Goal: Task Accomplishment & Management: Manage account settings

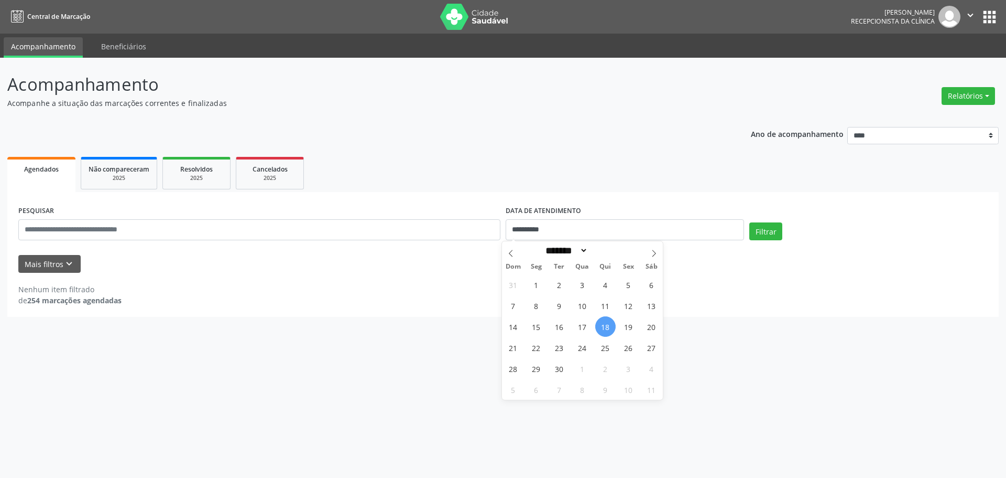
select select "*"
click at [586, 324] on span "17" at bounding box center [582, 326] width 20 height 20
type input "**********"
click at [586, 324] on span "17" at bounding box center [582, 326] width 20 height 20
click at [766, 225] on button "Filtrar" at bounding box center [766, 231] width 33 height 18
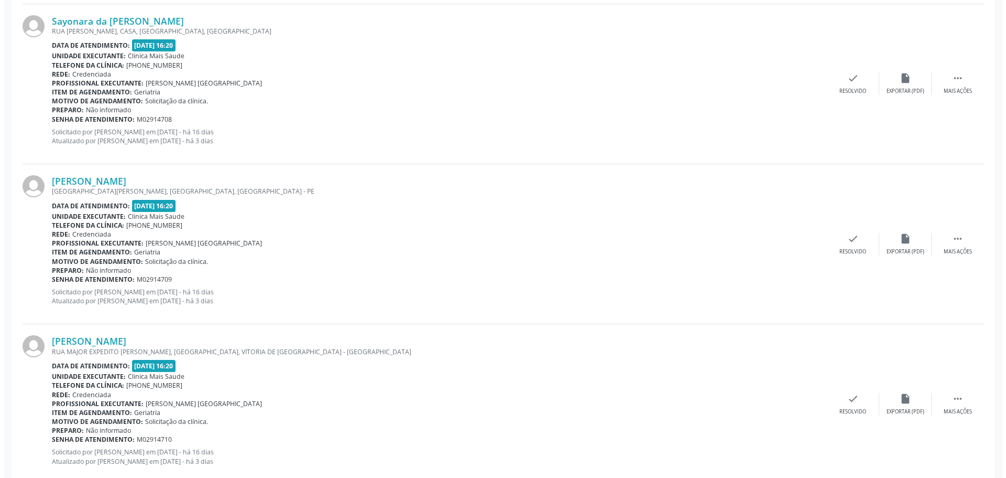
scroll to position [472, 0]
click at [840, 73] on div "check Resolvido" at bounding box center [849, 82] width 52 height 23
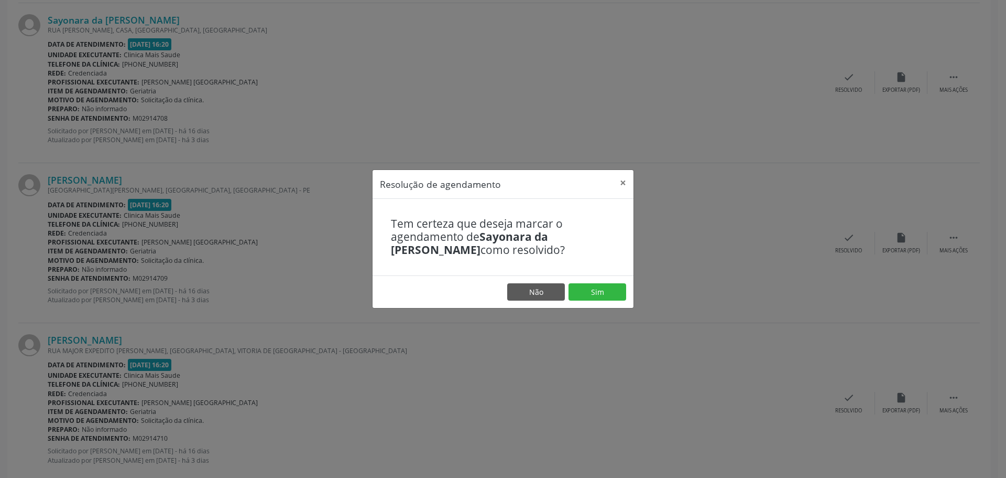
click at [606, 303] on footer "Não Sim" at bounding box center [503, 291] width 261 height 33
click at [592, 291] on button "Sim" at bounding box center [598, 292] width 58 height 18
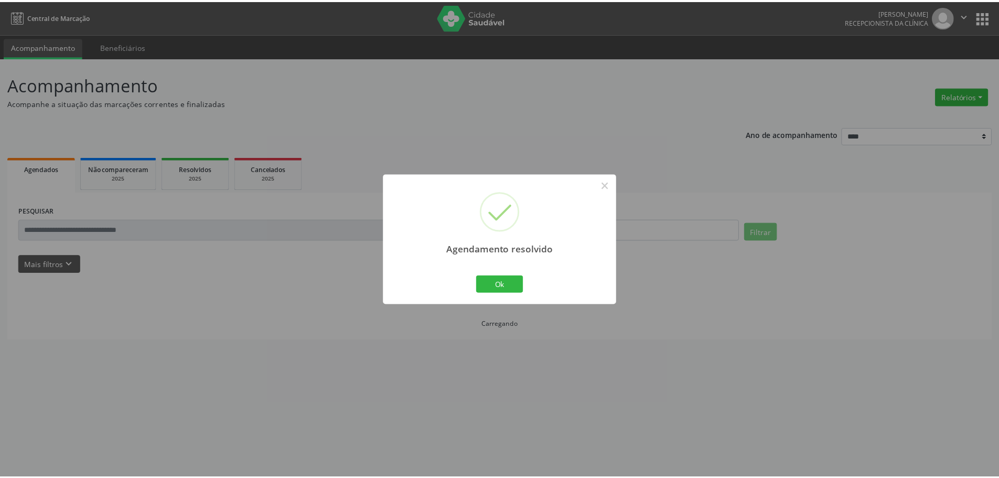
scroll to position [0, 0]
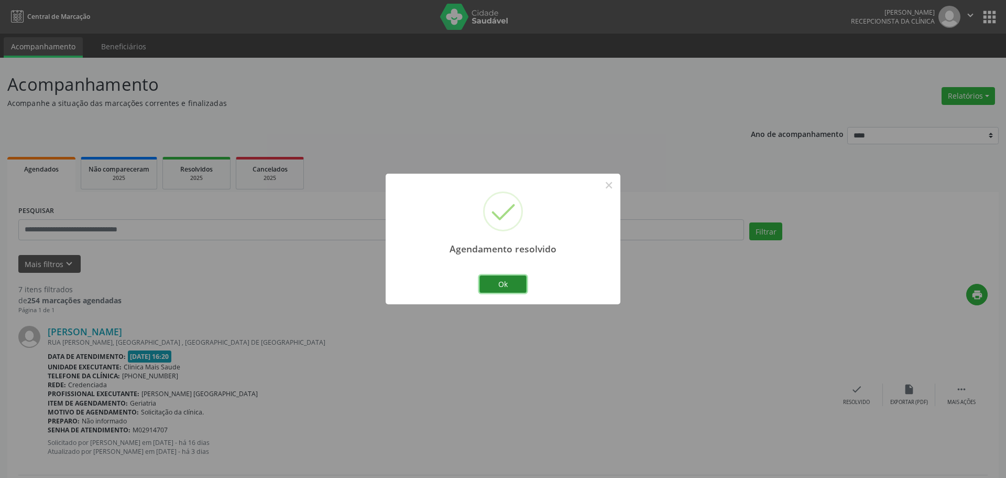
click at [515, 281] on button "Ok" at bounding box center [503, 284] width 47 height 18
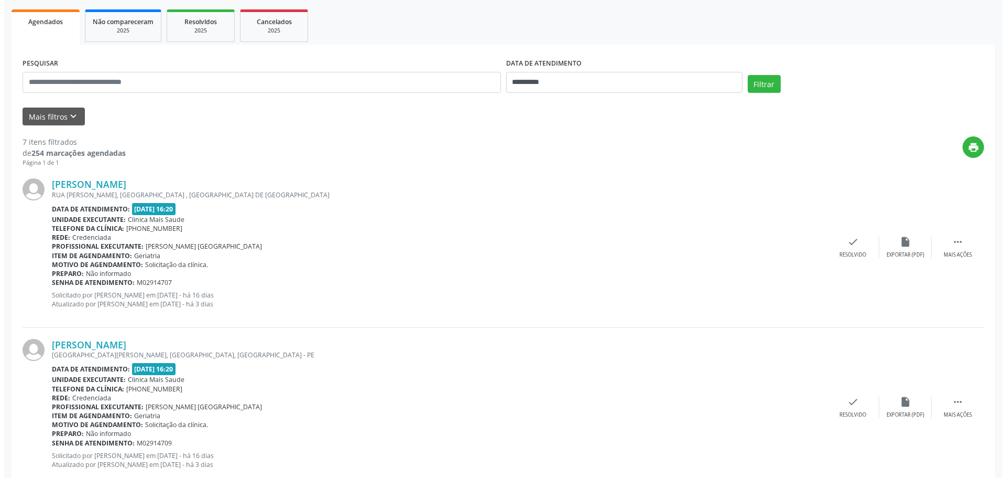
scroll to position [367, 0]
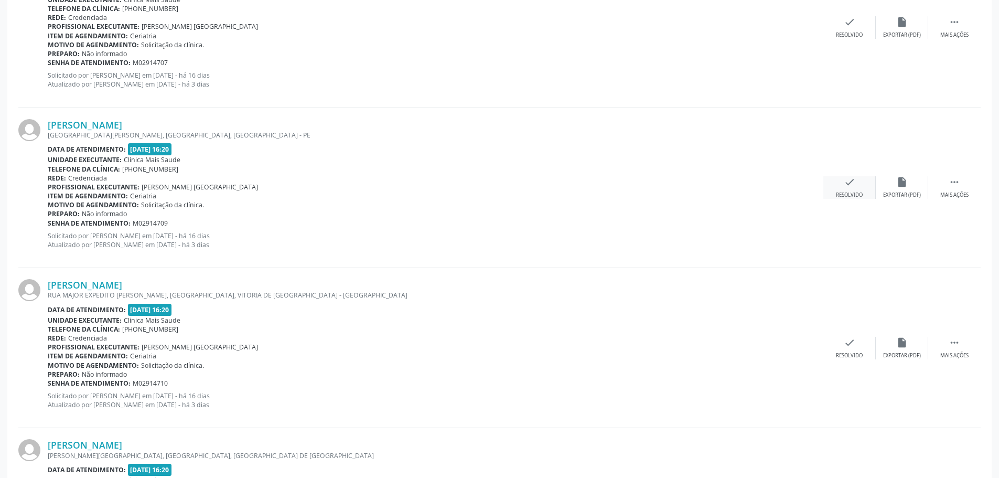
click at [848, 183] on icon "check" at bounding box center [849, 182] width 12 height 12
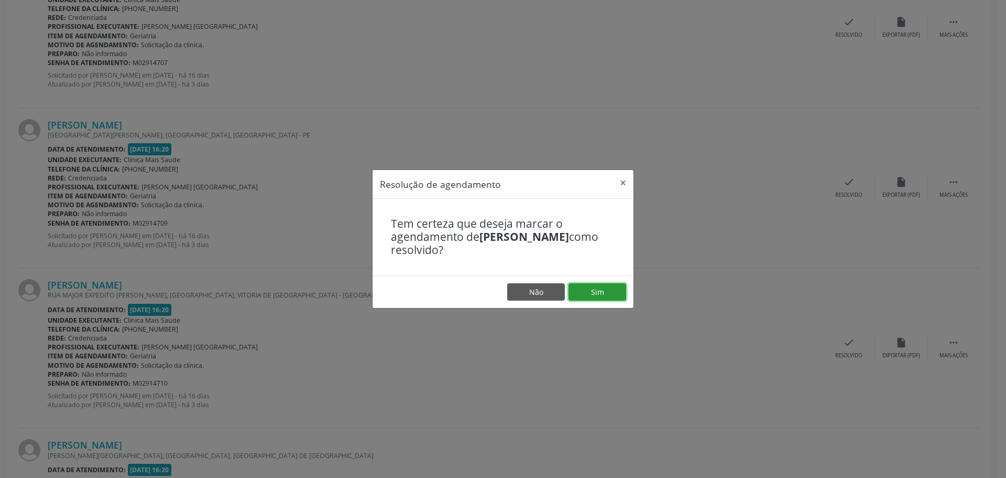
click at [601, 284] on button "Sim" at bounding box center [598, 292] width 58 height 18
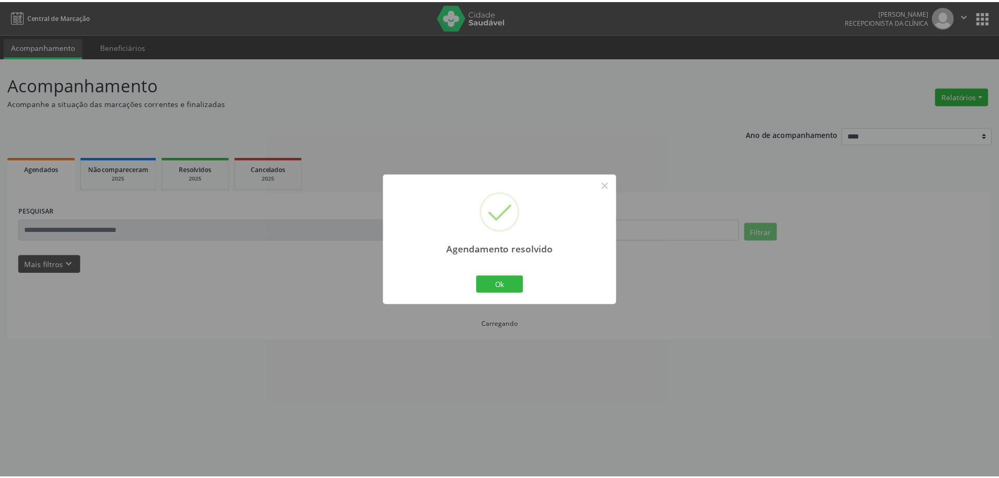
scroll to position [0, 0]
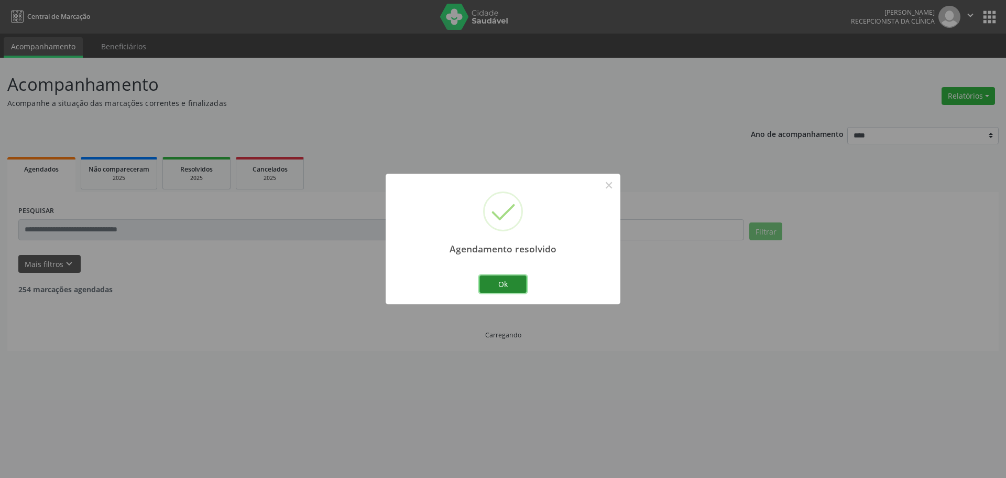
click at [496, 287] on button "Ok" at bounding box center [503, 284] width 47 height 18
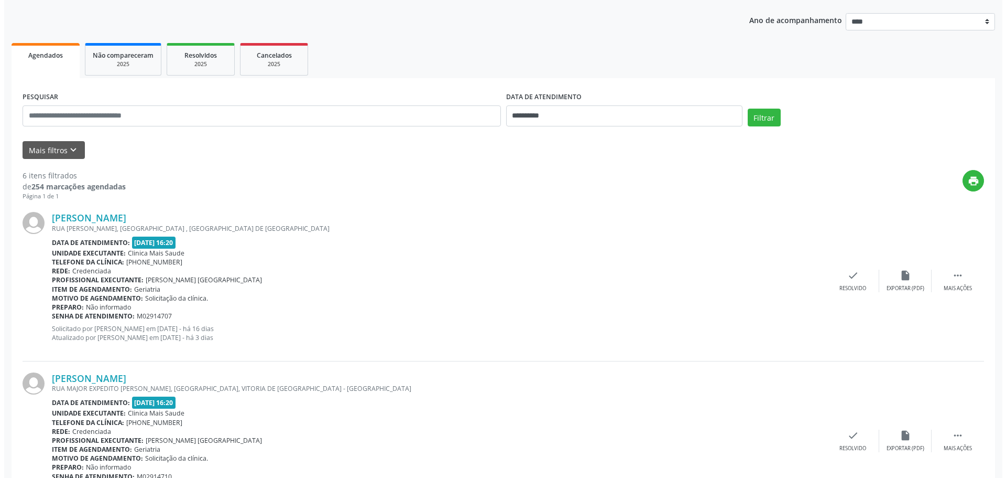
scroll to position [367, 0]
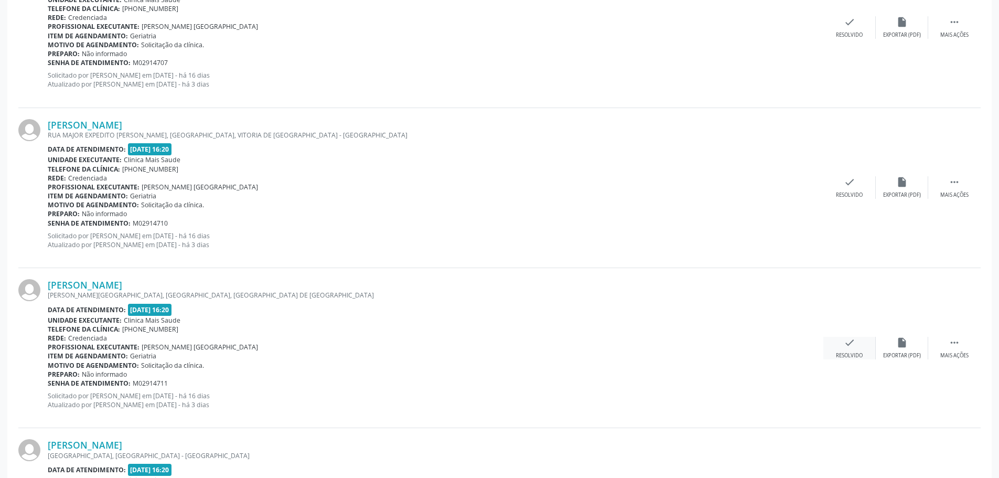
click at [833, 350] on div "check Resolvido" at bounding box center [849, 348] width 52 height 23
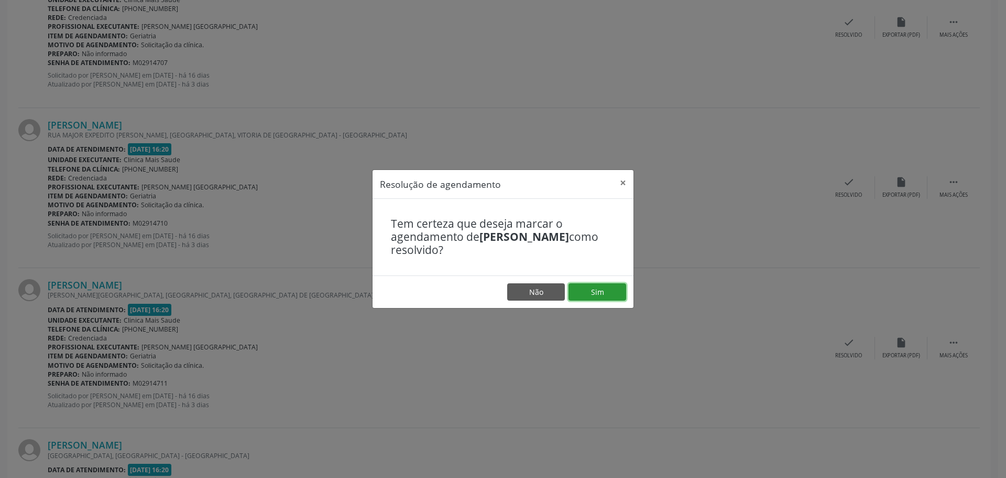
click at [598, 294] on button "Sim" at bounding box center [598, 292] width 58 height 18
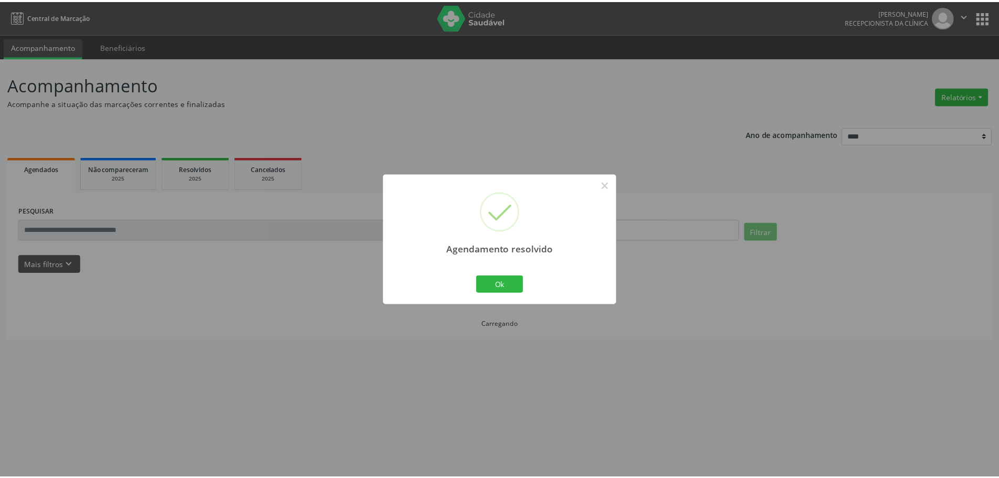
scroll to position [0, 0]
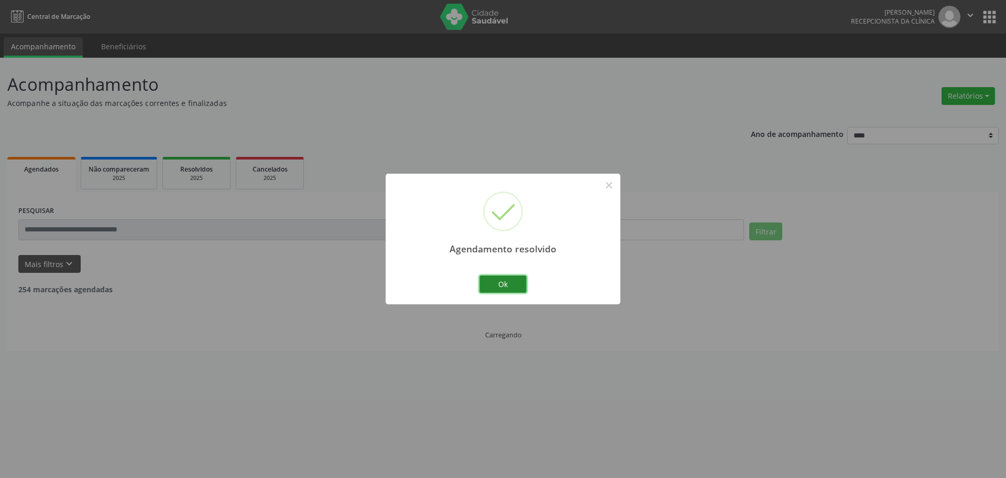
click at [519, 290] on button "Ok" at bounding box center [503, 284] width 47 height 18
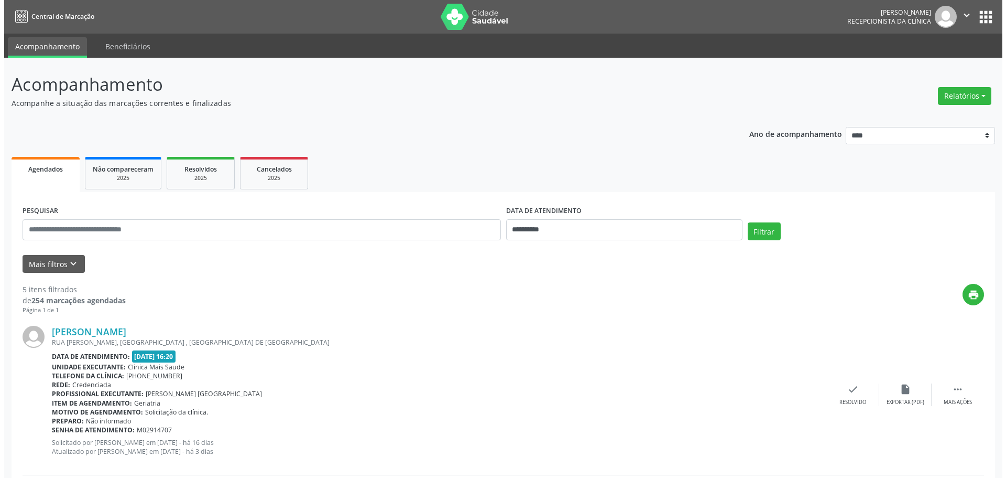
scroll to position [419, 0]
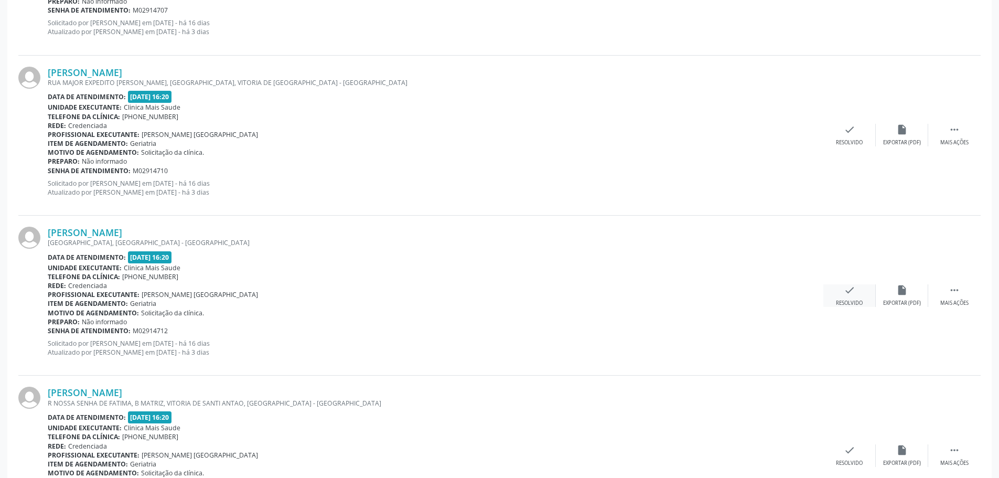
click at [839, 296] on div "check Resolvido" at bounding box center [849, 295] width 52 height 23
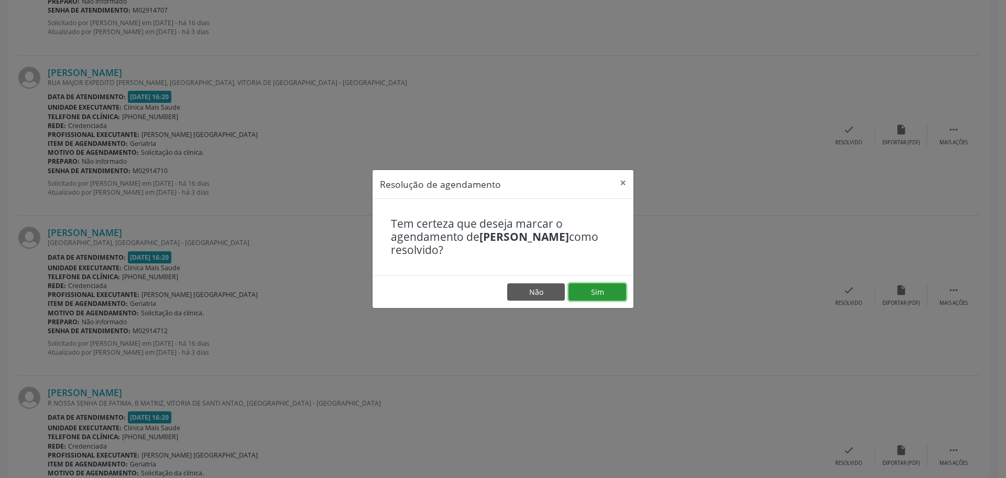
click at [616, 289] on button "Sim" at bounding box center [598, 292] width 58 height 18
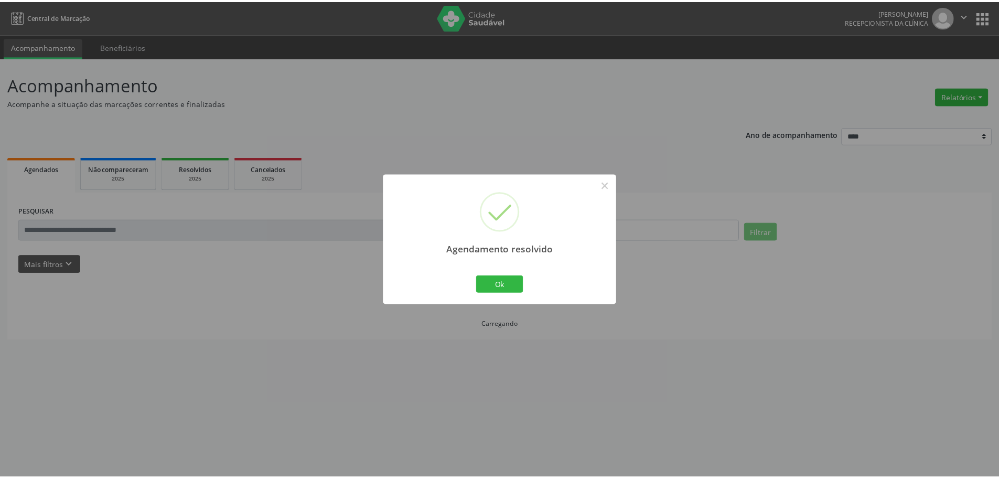
scroll to position [0, 0]
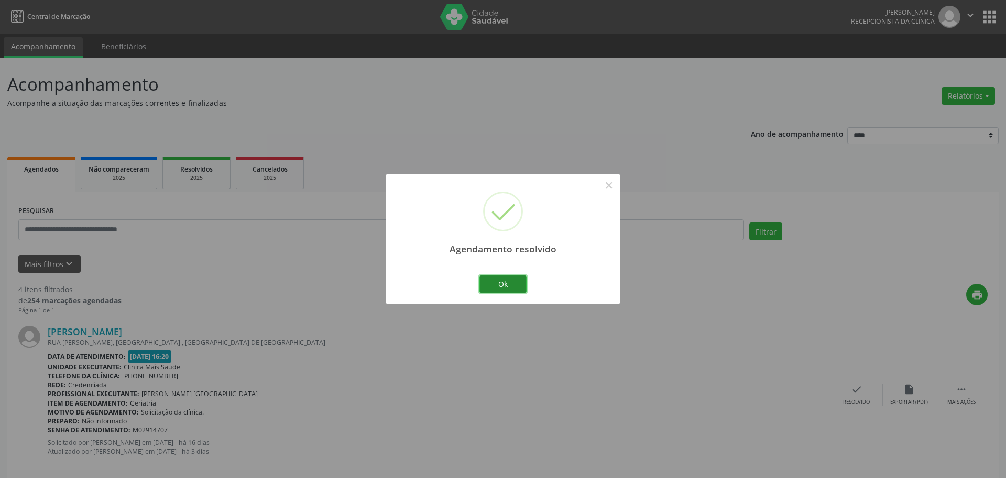
click at [519, 286] on button "Ok" at bounding box center [503, 284] width 47 height 18
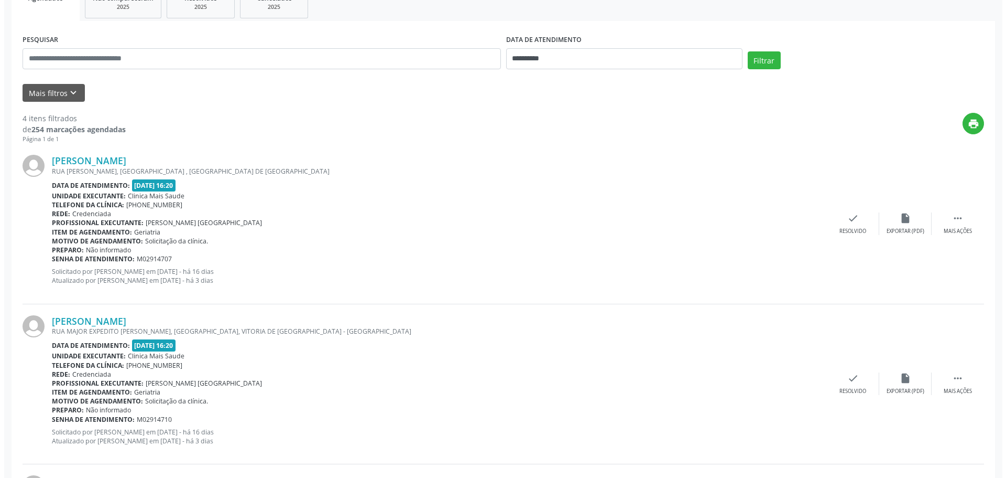
scroll to position [367, 0]
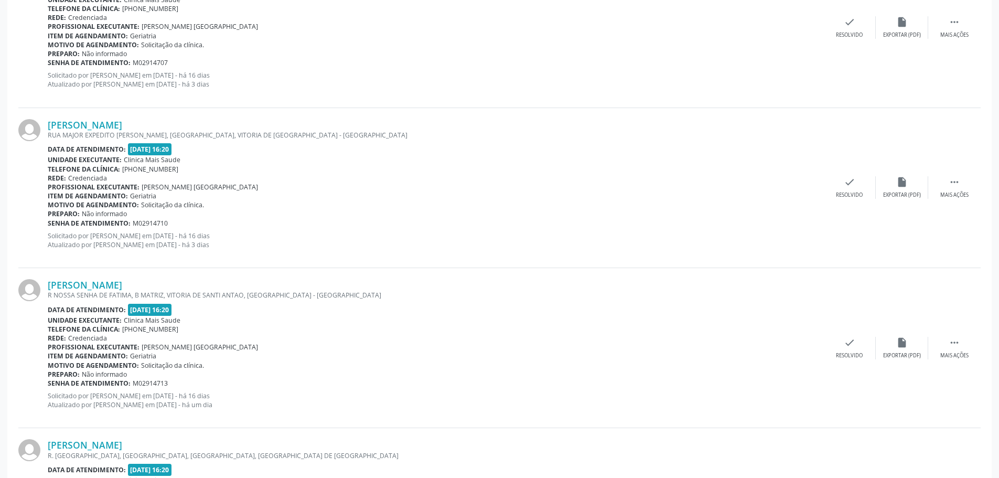
click at [841, 335] on div "[PERSON_NAME] R NOSSA SENHA DE FATIMA, B MATRIZ, VITORIA DE SANTI ANTAO, [GEOGR…" at bounding box center [499, 348] width 962 height 160
click at [837, 338] on div "check Resolvido" at bounding box center [849, 348] width 52 height 23
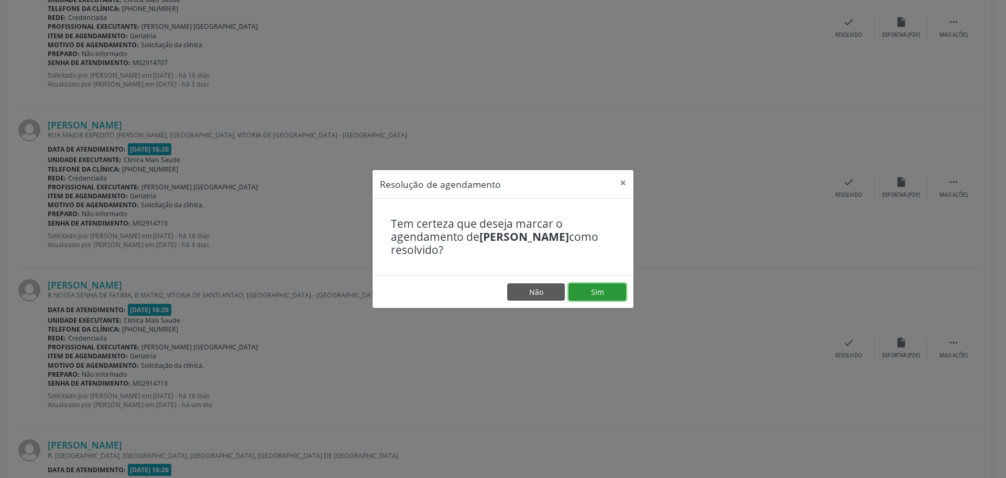
click at [590, 294] on button "Sim" at bounding box center [598, 292] width 58 height 18
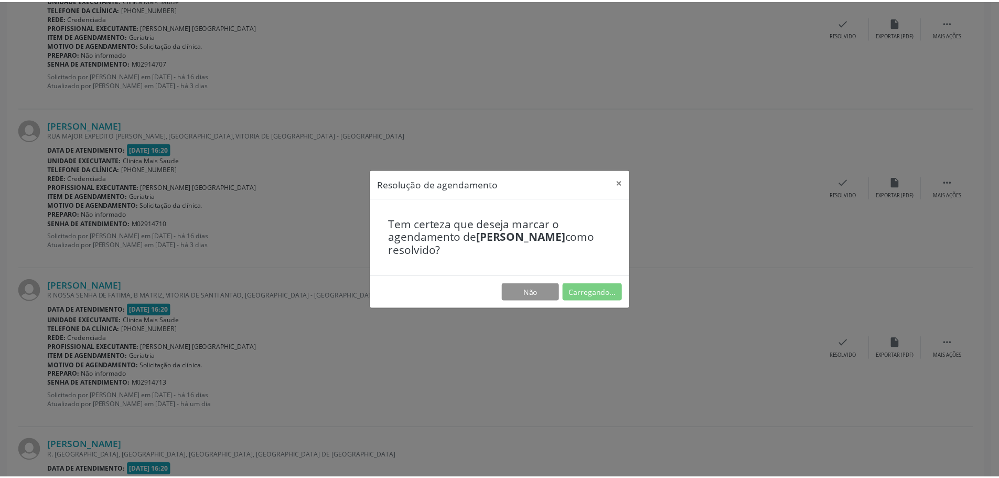
scroll to position [0, 0]
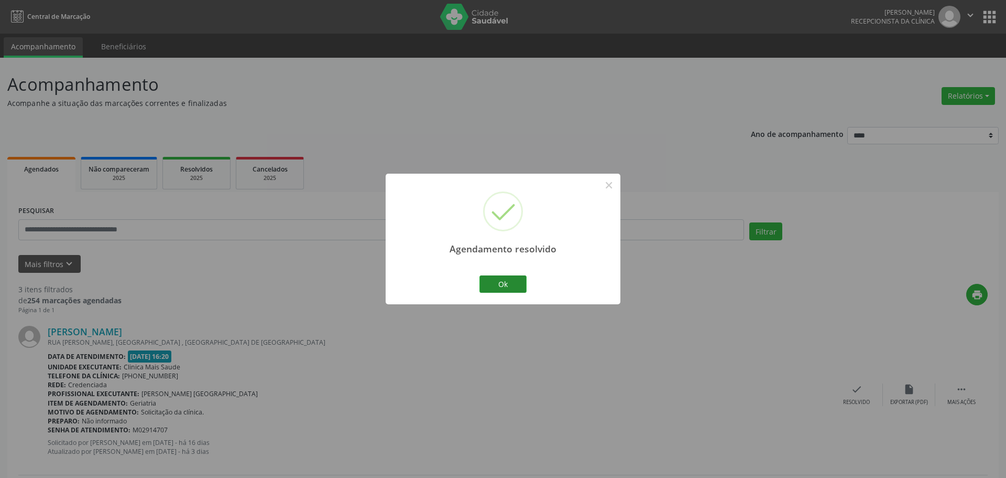
drag, startPoint x: 546, startPoint y: 270, endPoint x: 504, endPoint y: 283, distance: 44.1
click at [540, 272] on div "Agendamento resolvido × Ok Cancel" at bounding box center [503, 238] width 235 height 131
click at [504, 283] on button "Ok" at bounding box center [499, 284] width 47 height 18
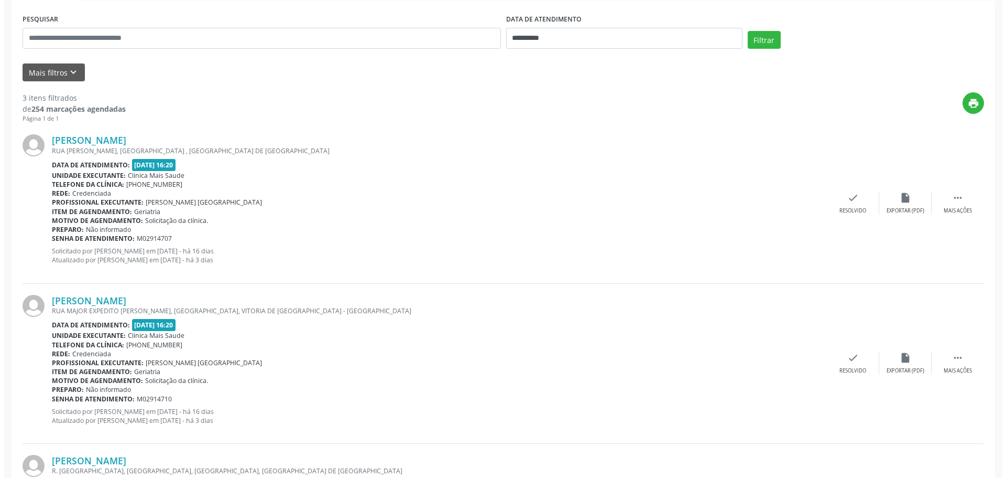
scroll to position [335, 0]
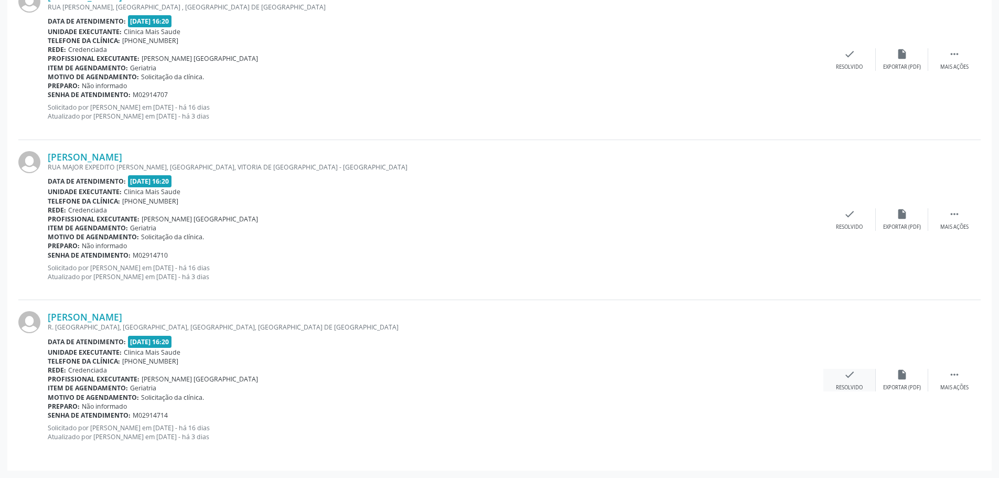
click at [825, 376] on div "check Resolvido" at bounding box center [849, 379] width 52 height 23
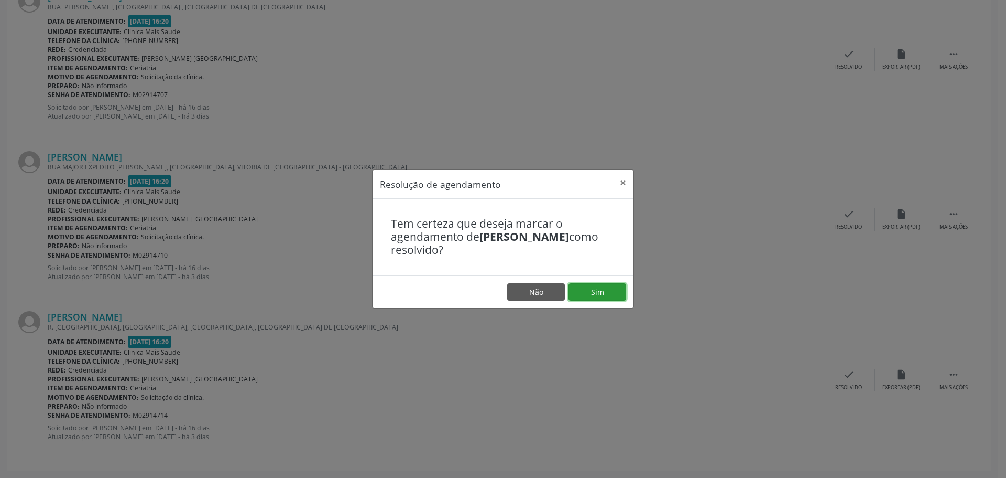
click at [587, 298] on button "Sim" at bounding box center [598, 292] width 58 height 18
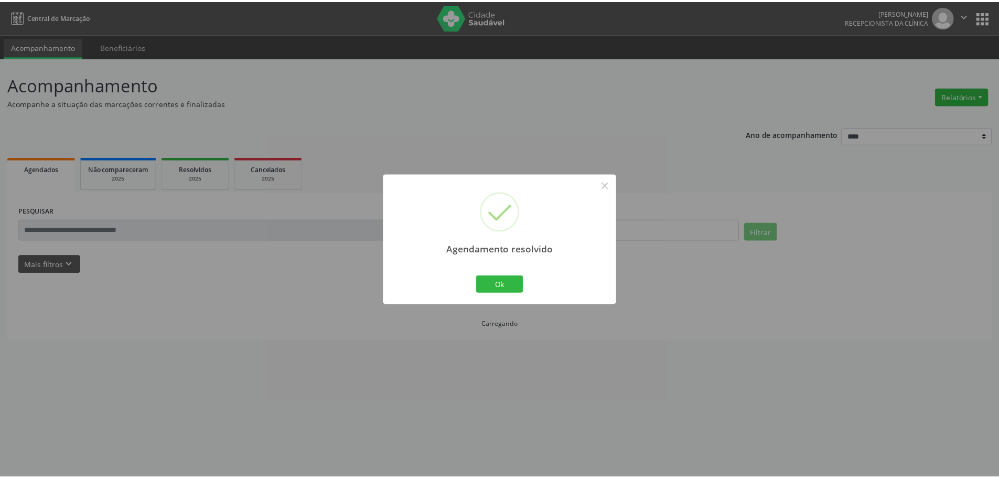
scroll to position [0, 0]
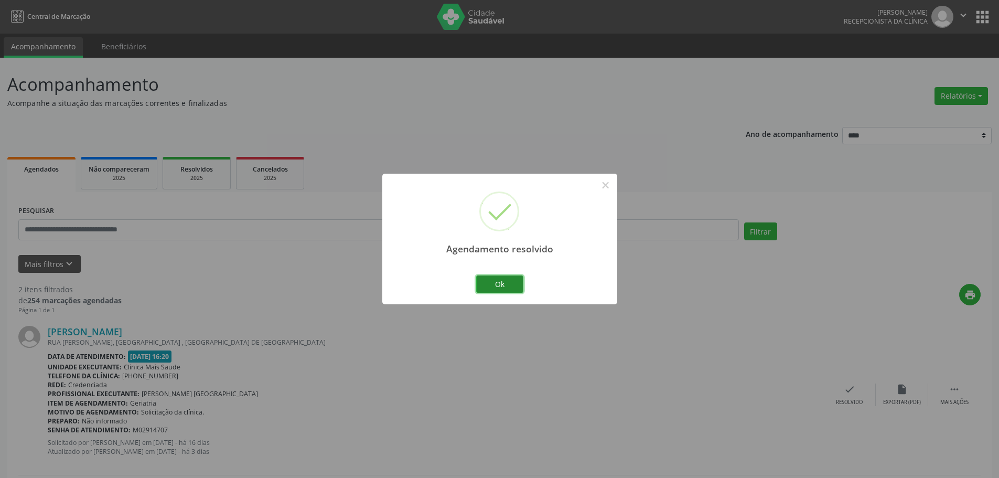
click at [491, 276] on button "Ok" at bounding box center [499, 284] width 47 height 18
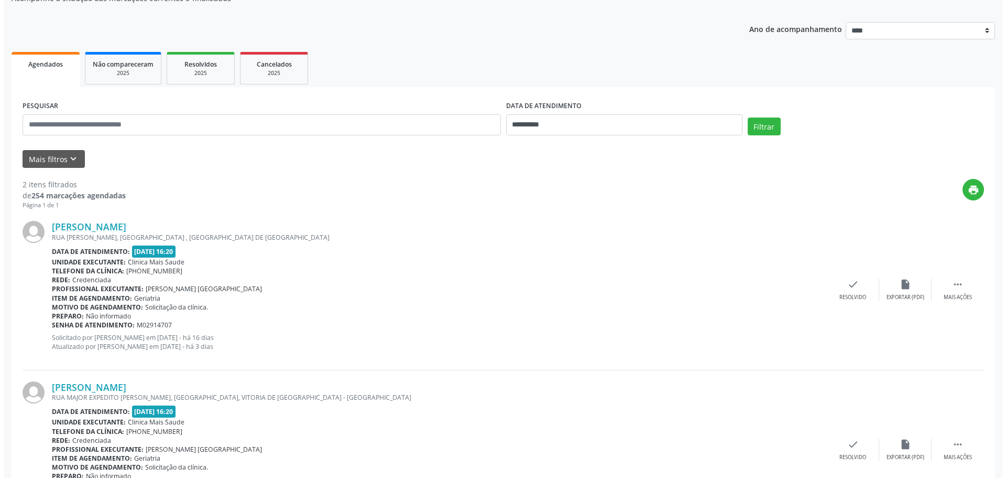
scroll to position [175, 0]
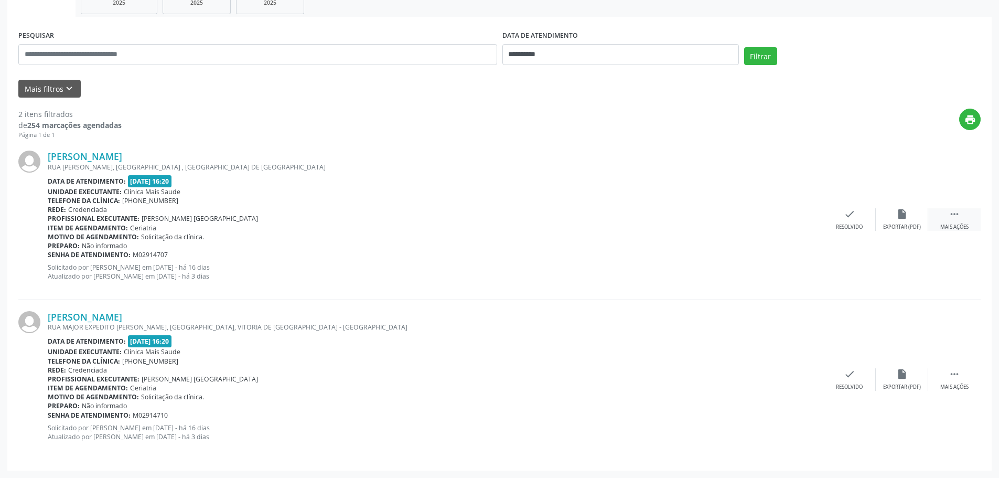
click at [958, 214] on icon "" at bounding box center [954, 214] width 12 height 12
click at [846, 220] on div "cancel Cancelar" at bounding box center [849, 219] width 52 height 23
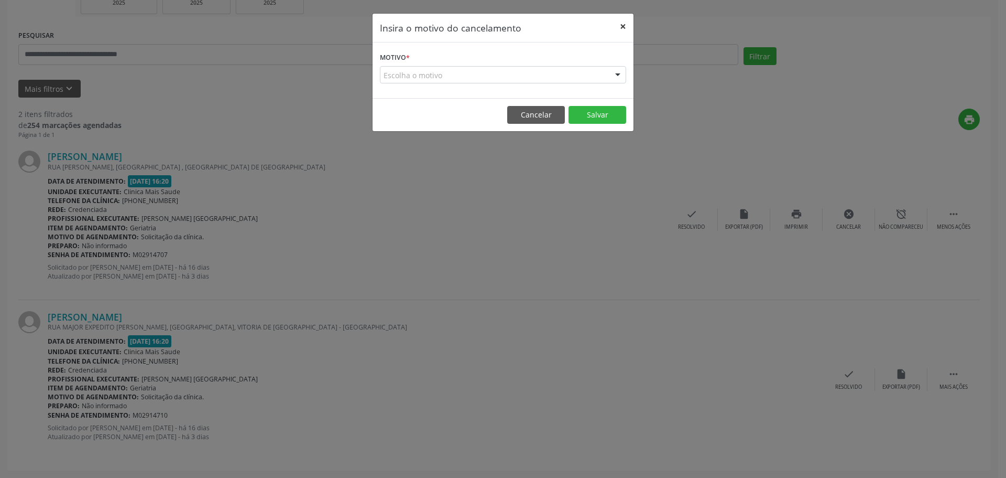
click at [627, 22] on button "×" at bounding box center [623, 27] width 21 height 26
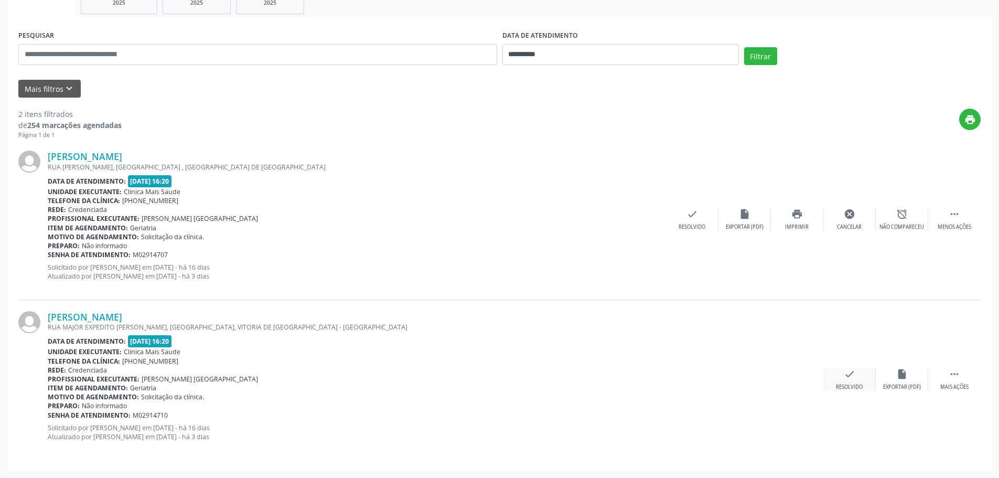
click at [832, 379] on div "check Resolvido" at bounding box center [849, 379] width 52 height 23
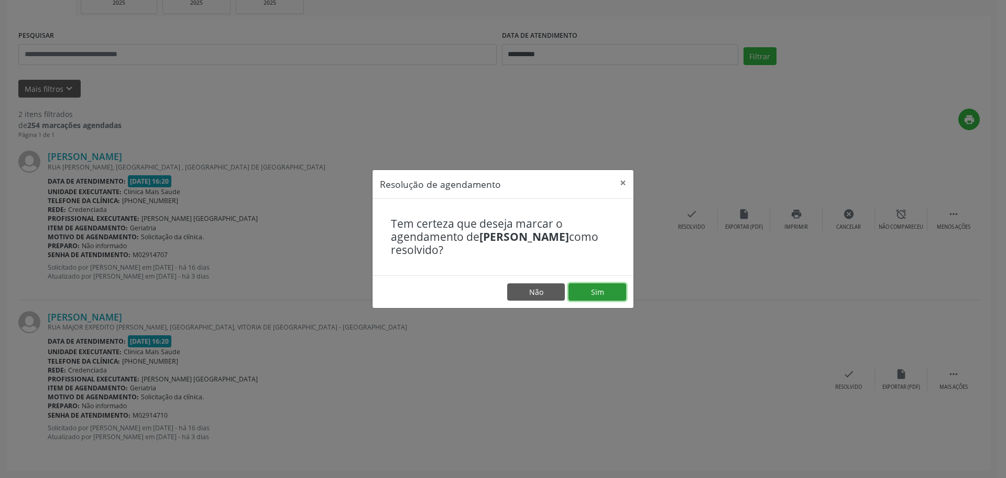
click at [598, 284] on button "Sim" at bounding box center [598, 292] width 58 height 18
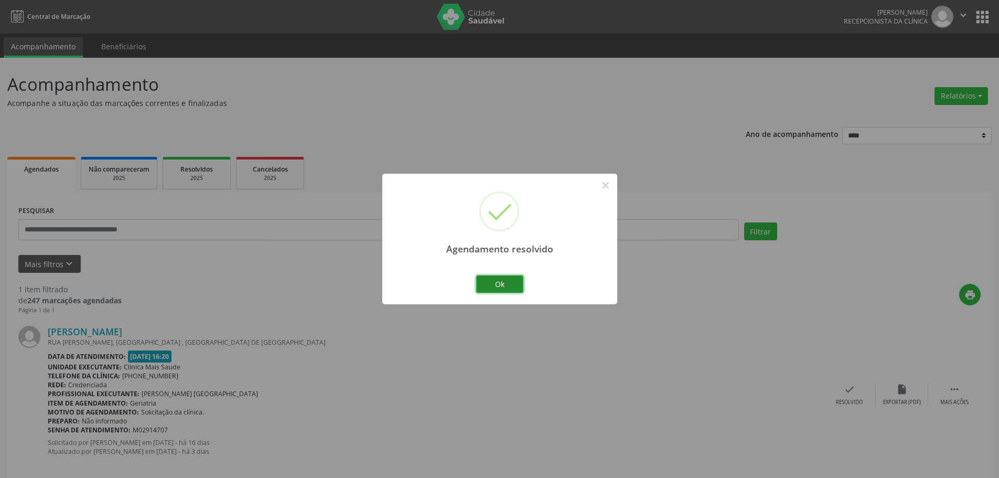
drag, startPoint x: 499, startPoint y: 290, endPoint x: 504, endPoint y: 285, distance: 7.4
click at [499, 290] on button "Ok" at bounding box center [499, 284] width 47 height 18
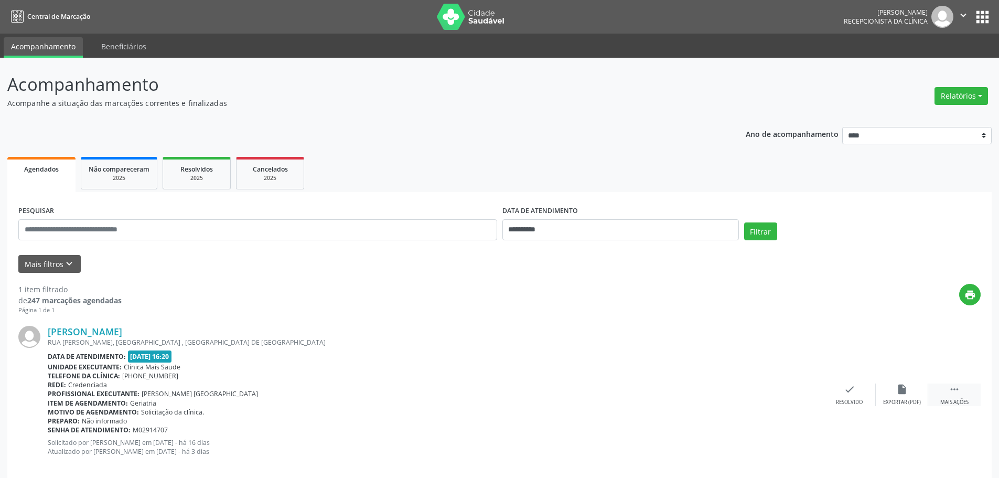
click at [957, 392] on icon "" at bounding box center [954, 389] width 12 height 12
click at [896, 390] on icon "alarm_off" at bounding box center [902, 389] width 12 height 12
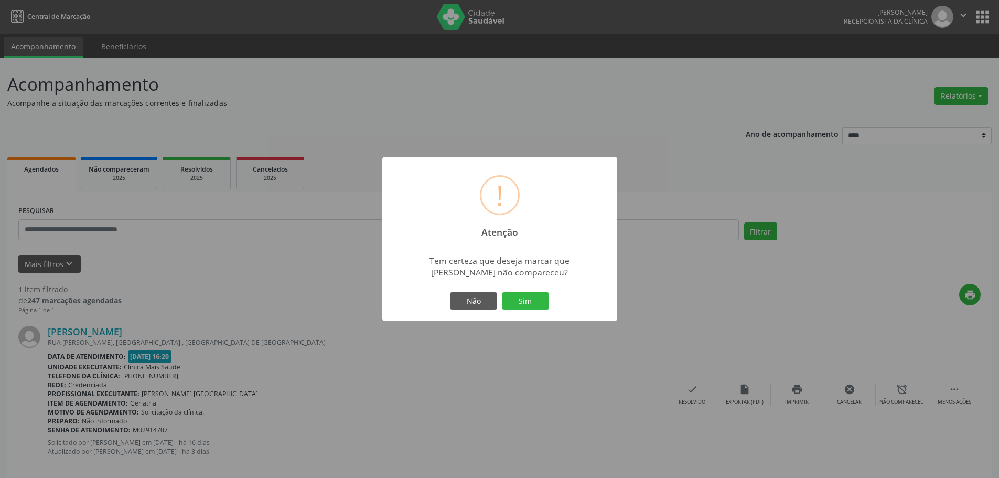
click at [539, 286] on div "! Atenção × Tem certeza que deseja marcar que [PERSON_NAME] não compareceu? Não…" at bounding box center [499, 239] width 235 height 165
click at [536, 301] on button "Sim" at bounding box center [525, 301] width 47 height 18
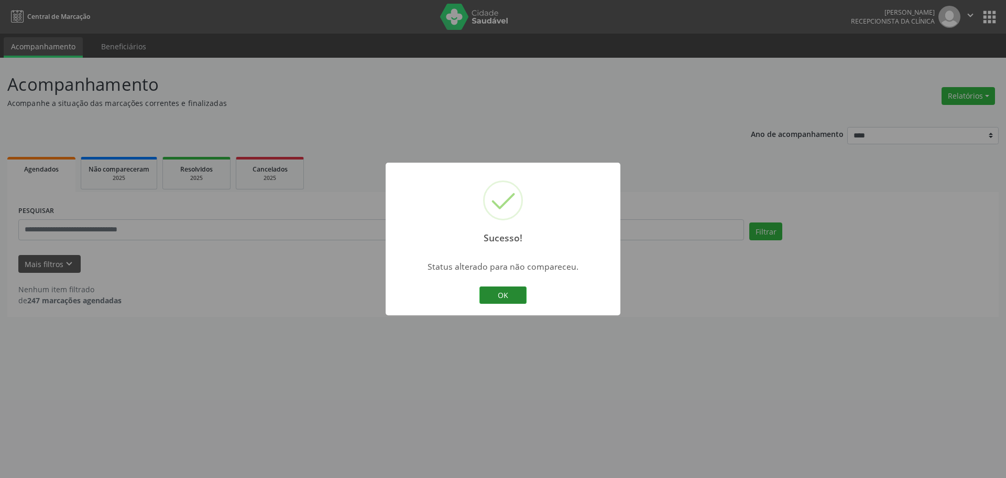
click at [503, 300] on button "OK" at bounding box center [503, 295] width 47 height 18
